Goal: Information Seeking & Learning: Learn about a topic

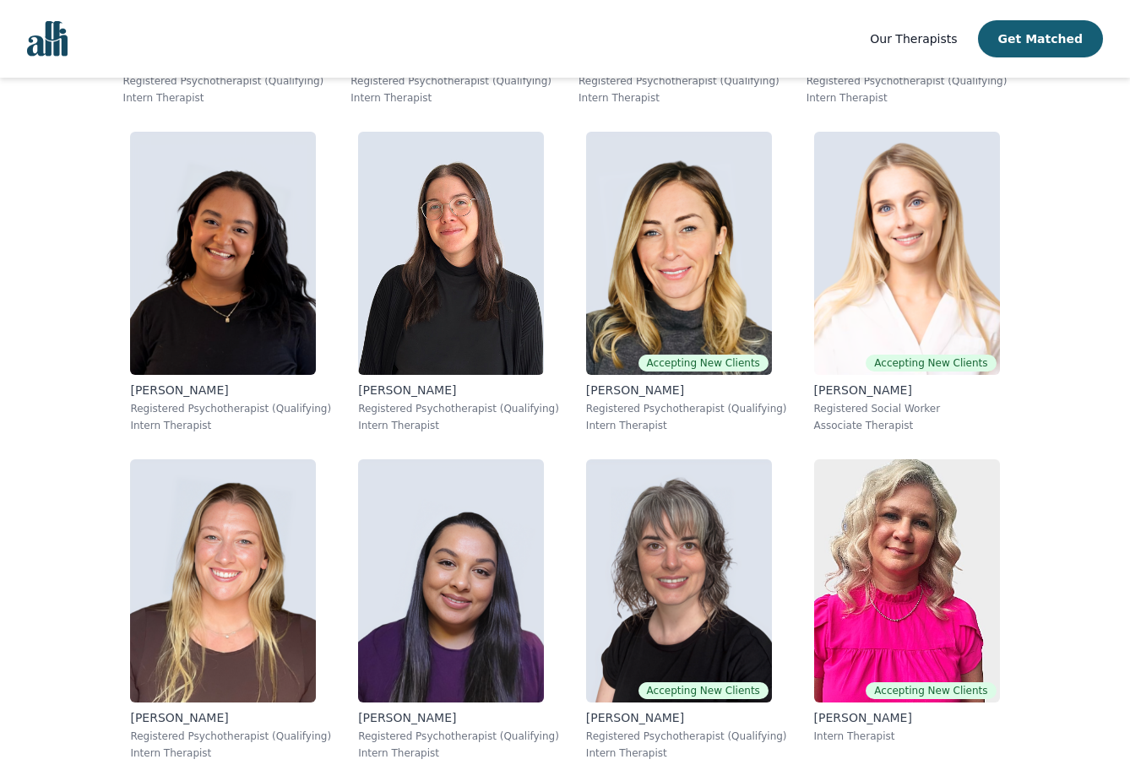
scroll to position [10152, 0]
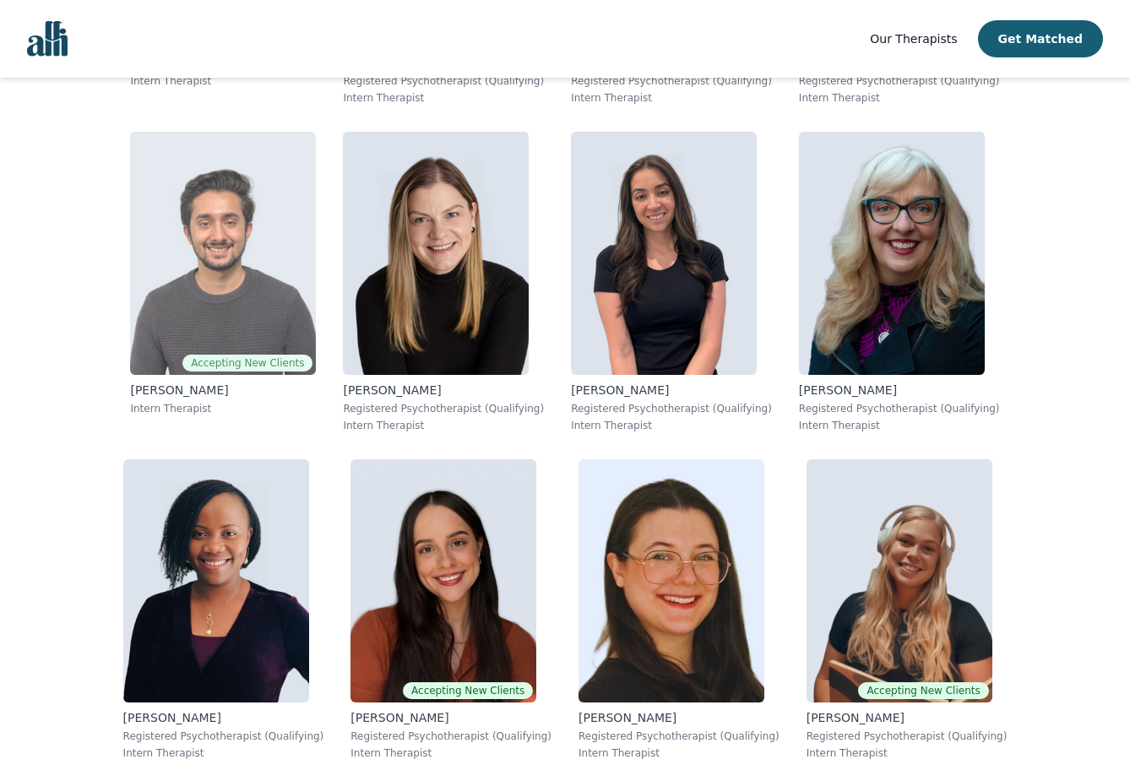
click at [237, 273] on img at bounding box center [223, 253] width 186 height 243
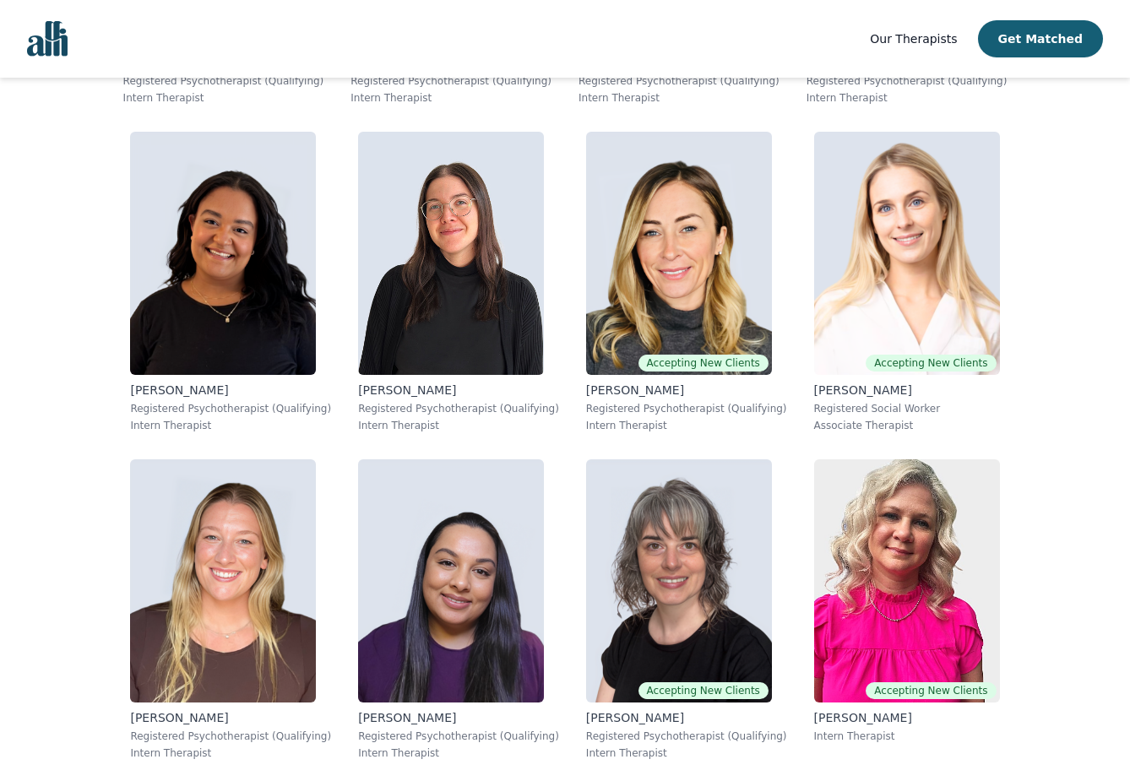
scroll to position [1305, 0]
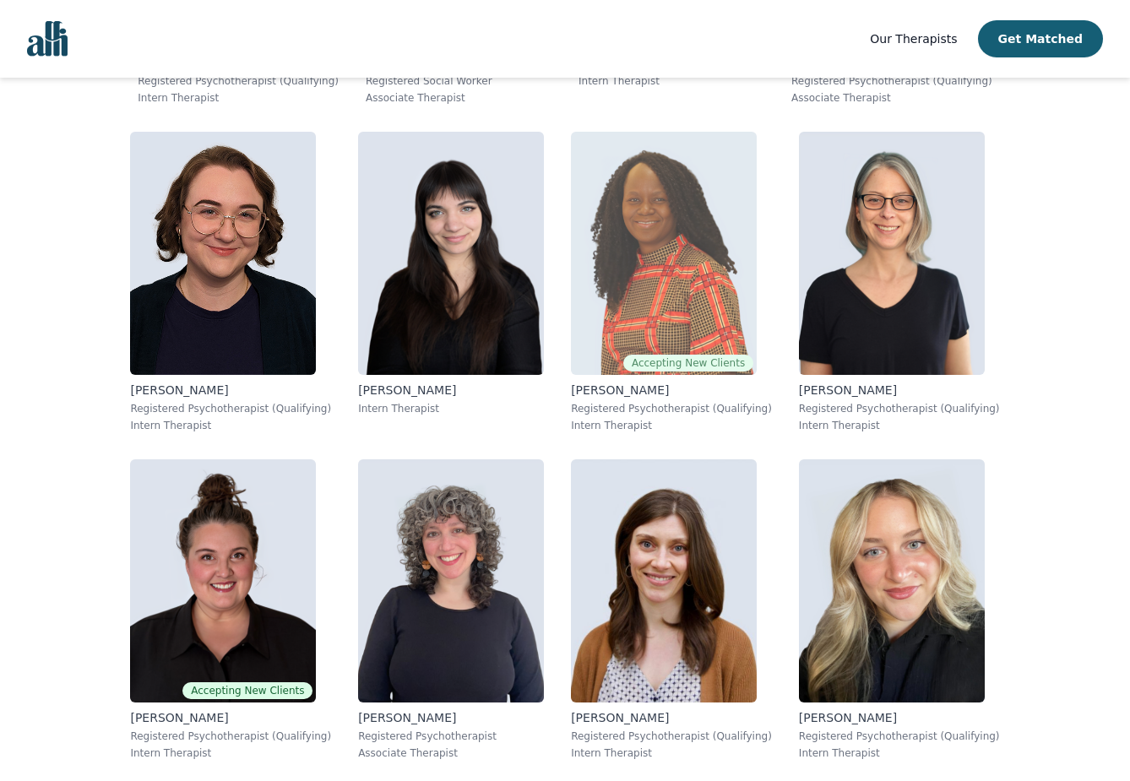
click at [709, 300] on img at bounding box center [664, 253] width 186 height 243
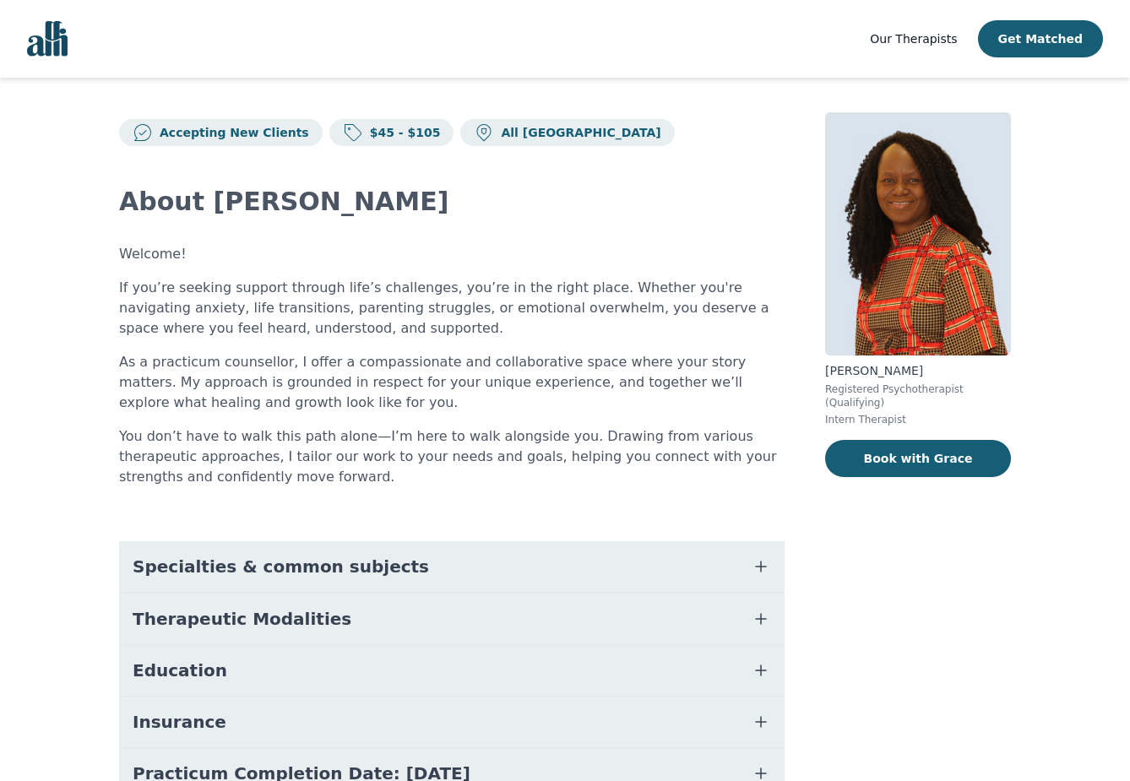
scroll to position [8, 0]
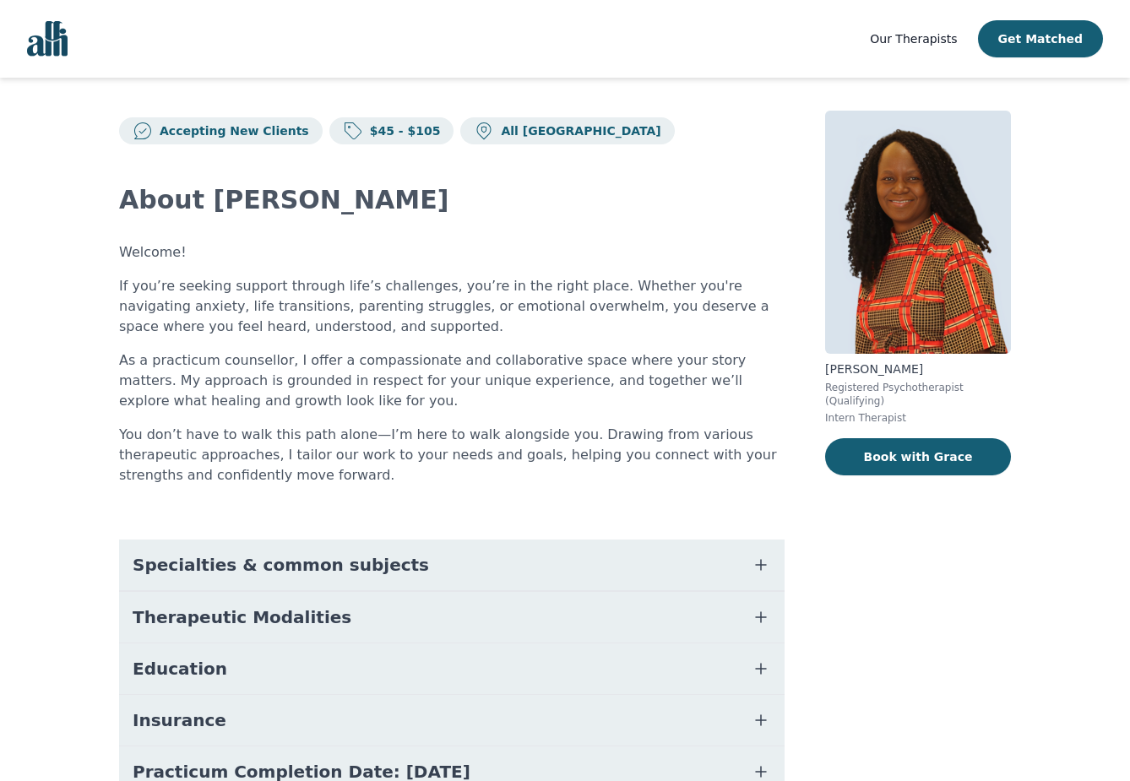
scroll to position [156, 0]
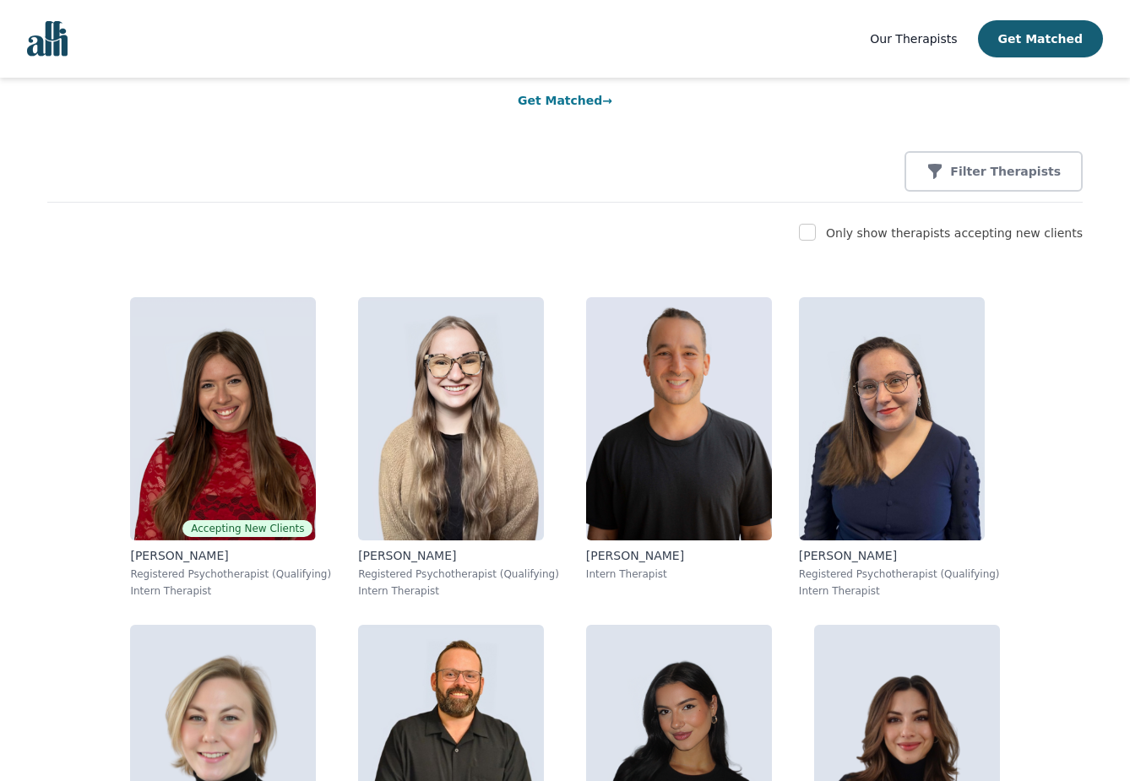
click at [833, 155] on div "Filter Therapists" at bounding box center [564, 171] width 1035 height 41
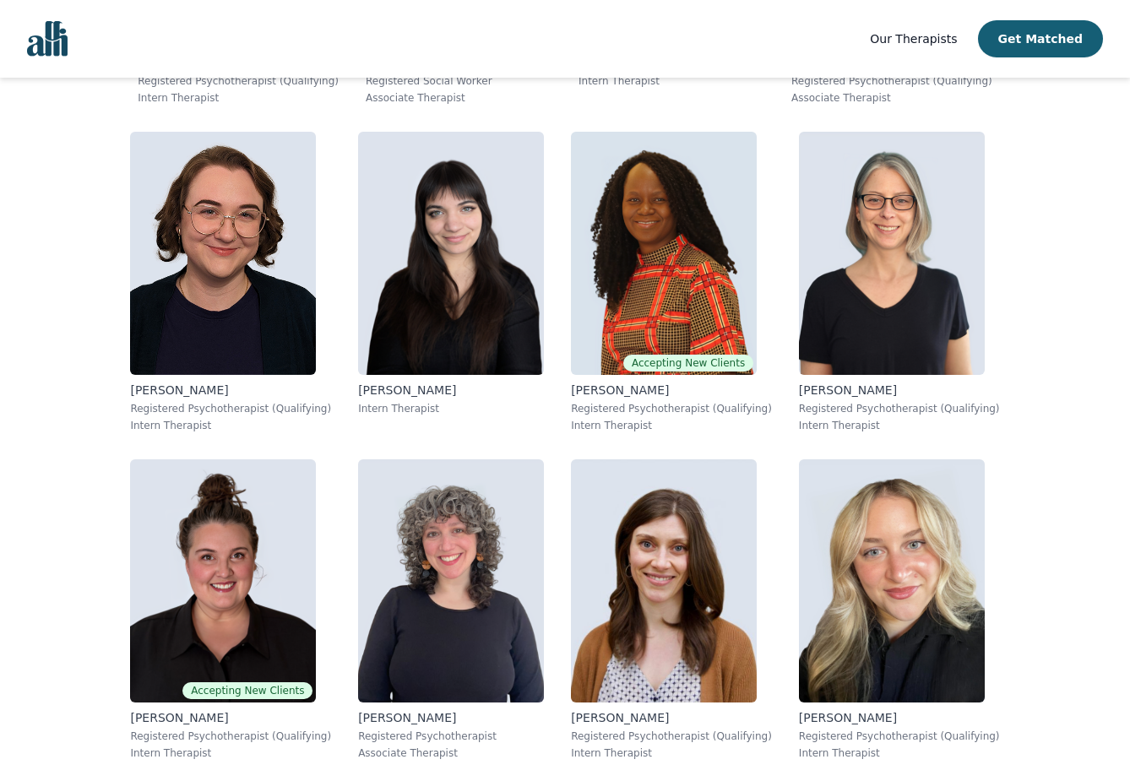
scroll to position [3926, 0]
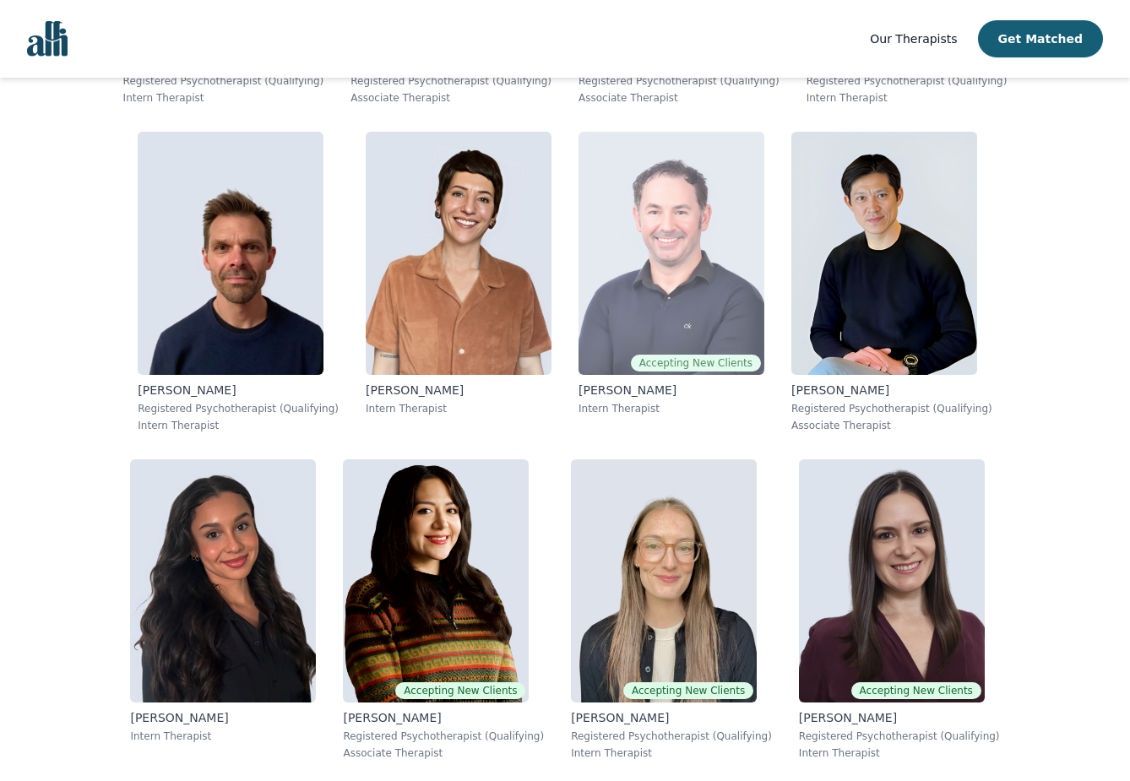
click at [626, 265] on img at bounding box center [671, 253] width 186 height 243
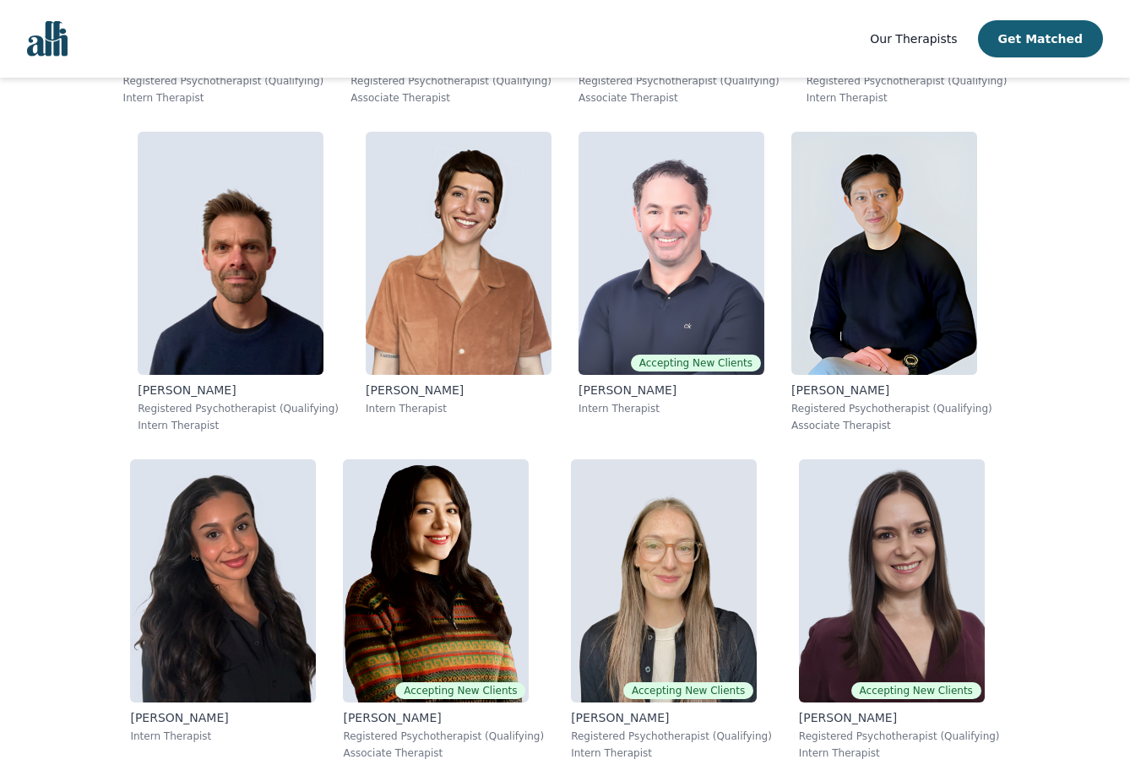
scroll to position [6220, 0]
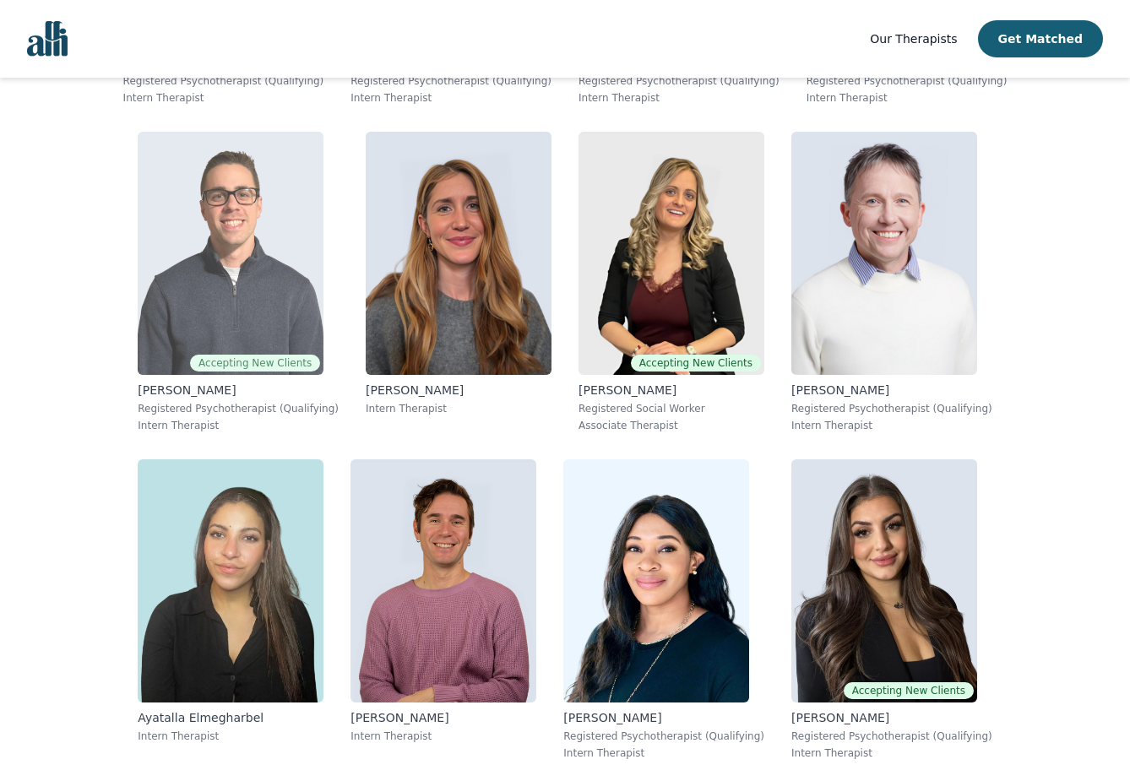
click at [299, 324] on img at bounding box center [231, 253] width 186 height 243
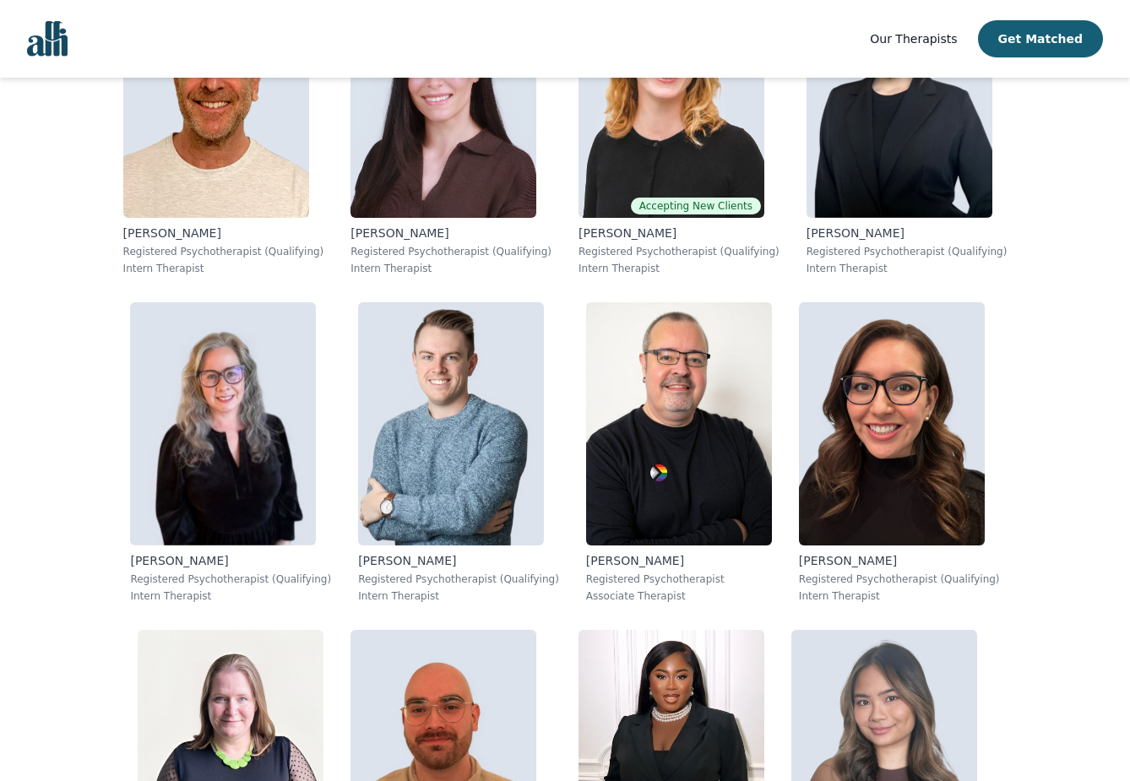
scroll to position [4741, 0]
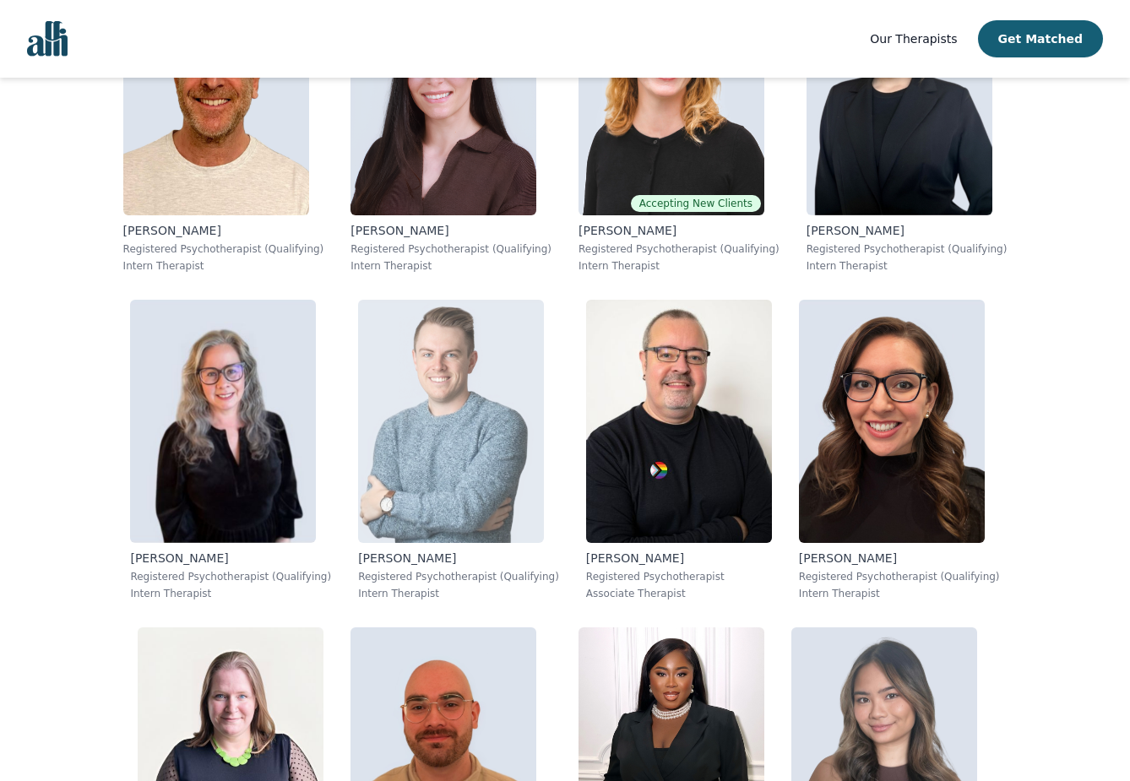
click at [516, 588] on p "Intern Therapist" at bounding box center [458, 594] width 201 height 14
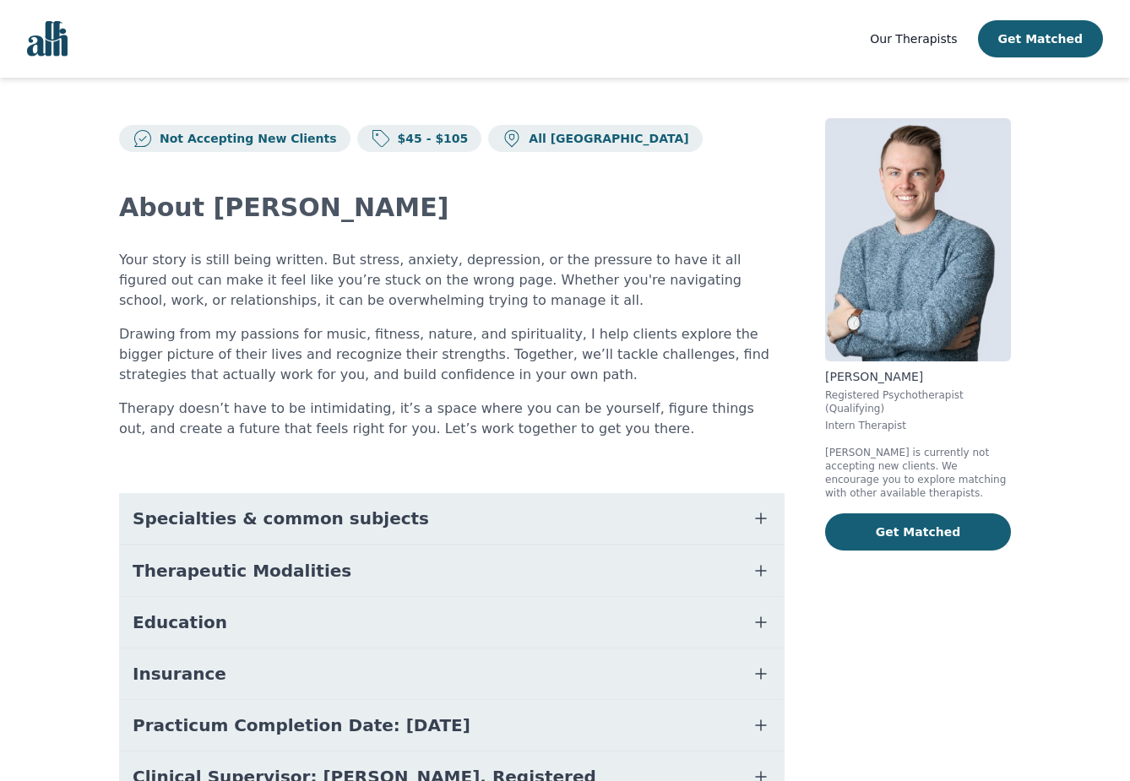
scroll to position [102, 0]
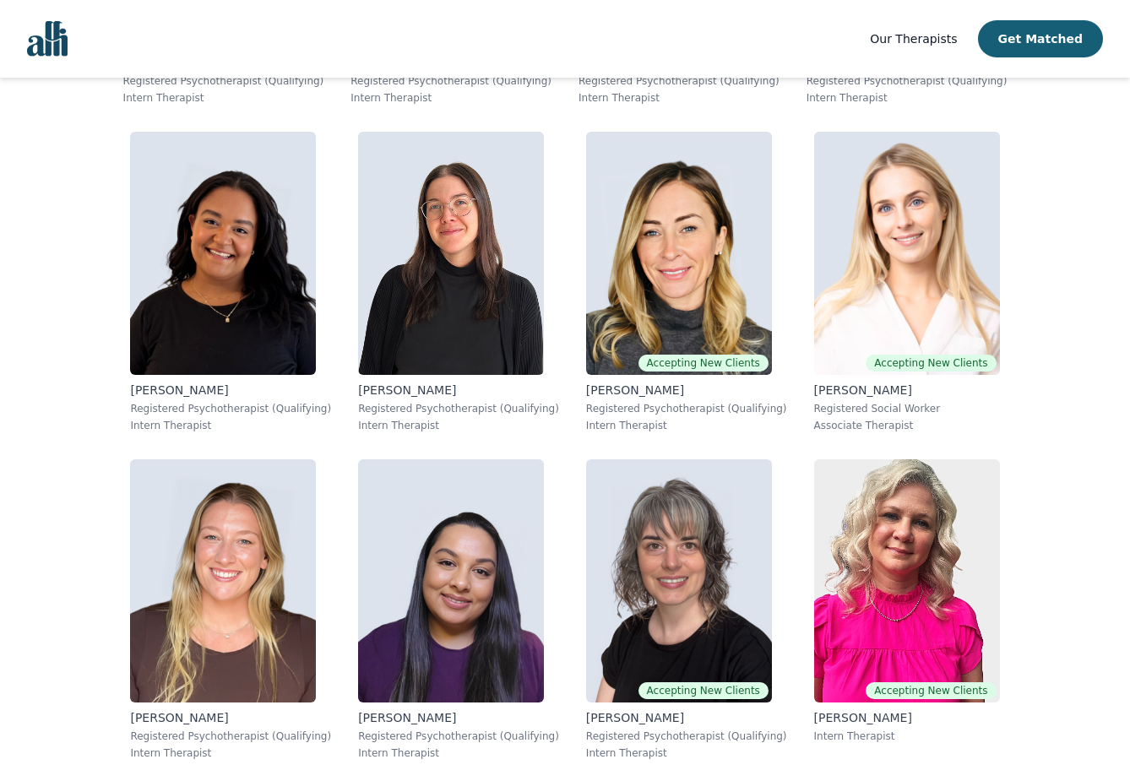
scroll to position [10152, 0]
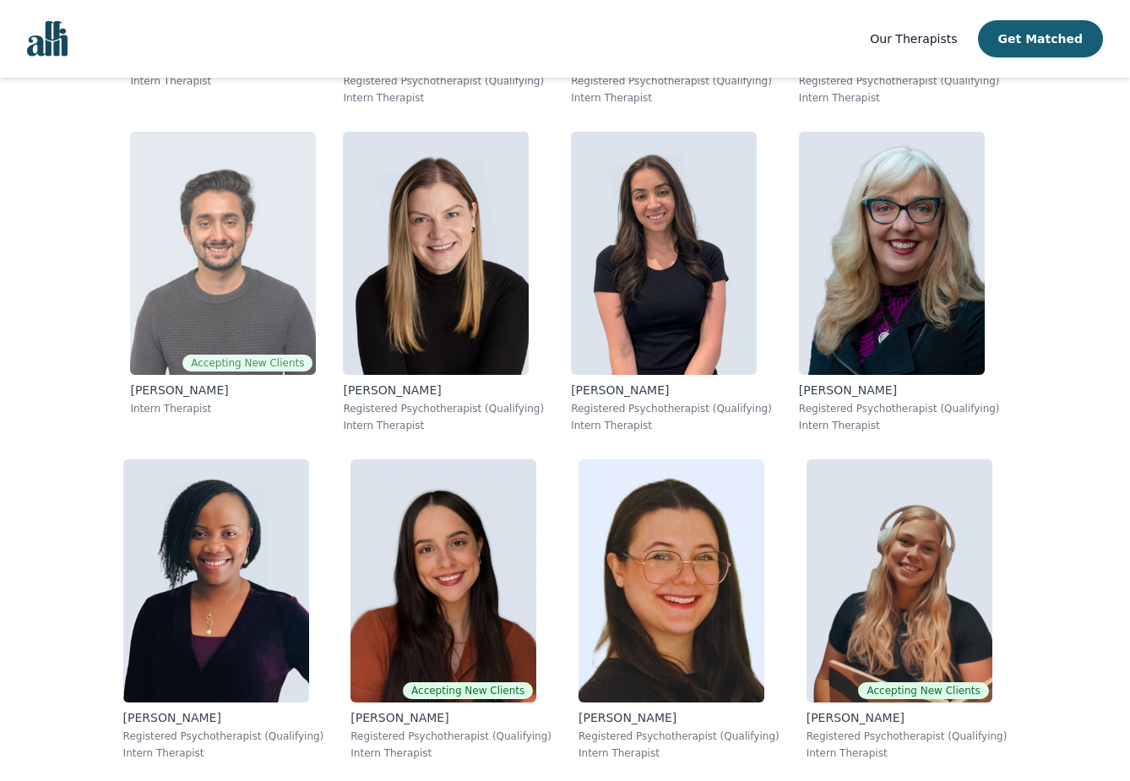
click at [215, 312] on img at bounding box center [223, 253] width 186 height 243
